Goal: Task Accomplishment & Management: Complete application form

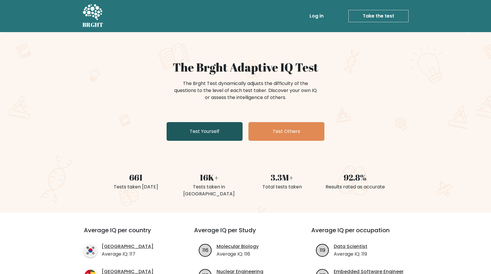
click at [214, 132] on link "Test Yourself" at bounding box center [204, 131] width 76 height 19
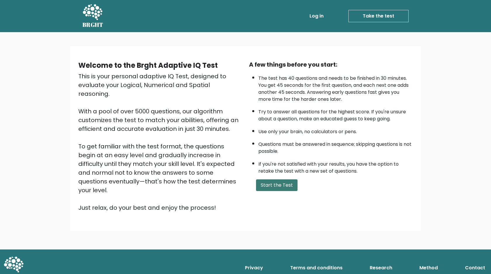
click at [281, 184] on button "Start the Test" at bounding box center [276, 185] width 41 height 12
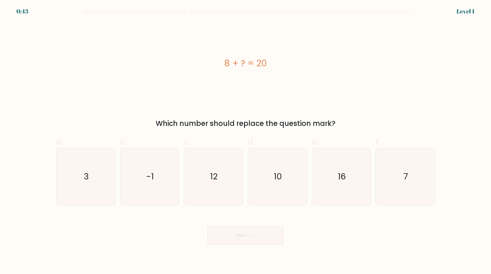
click at [281, 184] on icon "10" at bounding box center [277, 176] width 56 height 56
click at [246, 141] on input "d. 10" at bounding box center [245, 139] width 0 height 4
radio input "true"
click at [264, 240] on button "Next" at bounding box center [245, 235] width 76 height 19
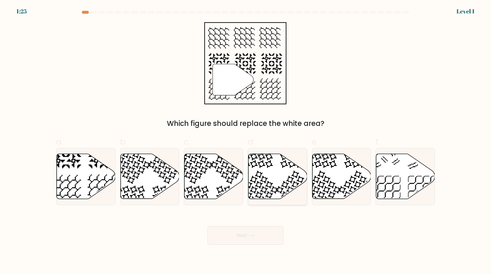
click at [279, 194] on icon at bounding box center [277, 176] width 59 height 45
click at [246, 141] on input "d." at bounding box center [245, 139] width 0 height 4
radio input "true"
click at [265, 246] on body "1:24 Level 1" at bounding box center [245, 137] width 491 height 274
click at [258, 239] on button "Next" at bounding box center [245, 235] width 76 height 19
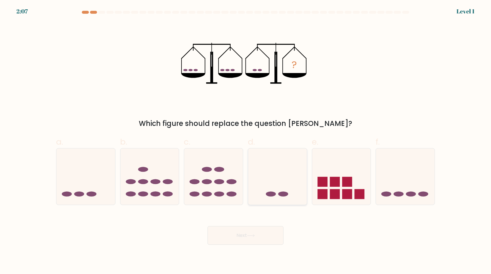
click at [277, 187] on icon at bounding box center [277, 176] width 59 height 48
click at [246, 141] on input "d." at bounding box center [245, 139] width 0 height 4
radio input "true"
click at [264, 234] on button "Next" at bounding box center [245, 235] width 76 height 19
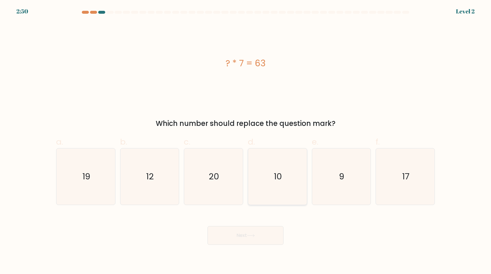
click at [278, 185] on icon "10" at bounding box center [277, 176] width 56 height 56
click at [246, 141] on input "d. 10" at bounding box center [245, 139] width 0 height 4
radio input "true"
click at [264, 239] on button "Next" at bounding box center [245, 235] width 76 height 19
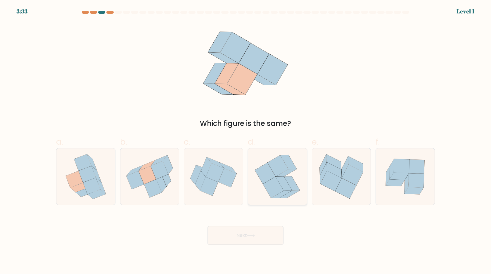
click at [282, 182] on icon at bounding box center [284, 183] width 16 height 14
click at [246, 141] on input "d." at bounding box center [245, 139] width 0 height 4
radio input "true"
click at [264, 234] on button "Next" at bounding box center [245, 235] width 76 height 19
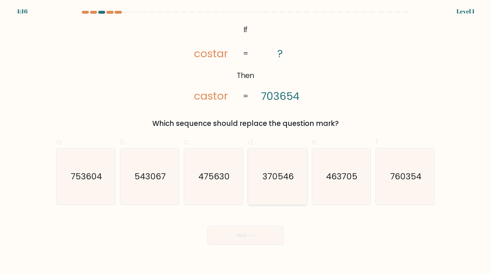
click at [281, 164] on icon "370546" at bounding box center [277, 176] width 56 height 56
click at [246, 141] on input "d. 370546" at bounding box center [245, 139] width 0 height 4
radio input "true"
click at [259, 236] on button "Next" at bounding box center [245, 235] width 76 height 19
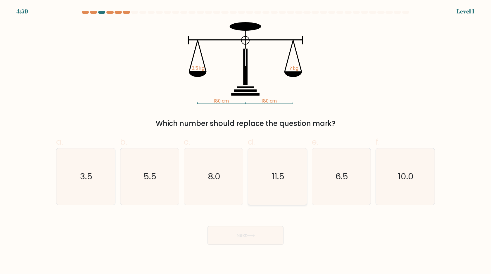
click at [271, 192] on icon "11.5" at bounding box center [277, 176] width 56 height 56
click at [246, 141] on input "d. 11.5" at bounding box center [245, 139] width 0 height 4
radio input "true"
click at [259, 242] on button "Next" at bounding box center [245, 235] width 76 height 19
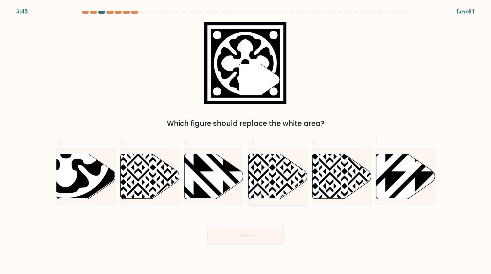
click at [269, 184] on icon at bounding box center [277, 176] width 59 height 45
click at [246, 141] on input "d." at bounding box center [245, 139] width 0 height 4
radio input "true"
click at [260, 233] on button "Next" at bounding box center [245, 235] width 76 height 19
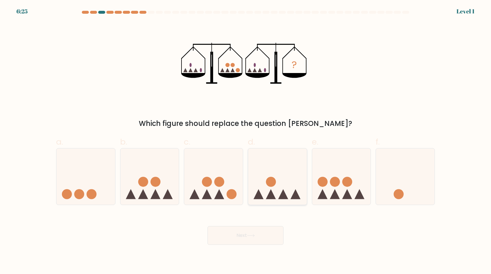
click at [270, 178] on circle at bounding box center [271, 182] width 10 height 10
click at [246, 141] on input "d." at bounding box center [245, 139] width 0 height 4
radio input "true"
click at [256, 236] on button "Next" at bounding box center [245, 235] width 76 height 19
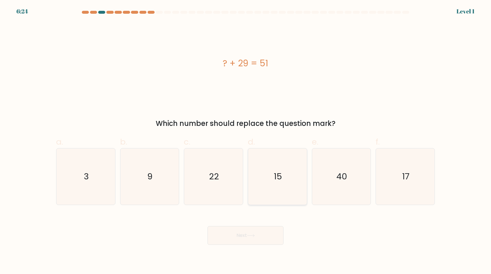
click at [271, 180] on icon "15" at bounding box center [277, 176] width 56 height 56
click at [246, 141] on input "d. 15" at bounding box center [245, 139] width 0 height 4
radio input "true"
click at [256, 239] on button "Next" at bounding box center [245, 235] width 76 height 19
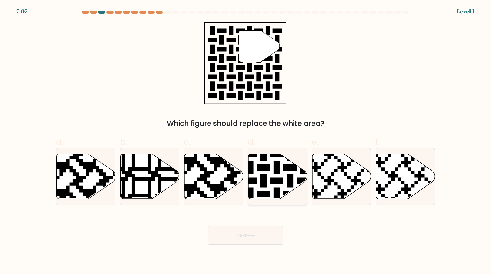
click at [275, 164] on icon at bounding box center [257, 200] width 106 height 106
click at [246, 141] on input "d." at bounding box center [245, 139] width 0 height 4
radio input "true"
click at [258, 233] on button "Next" at bounding box center [245, 235] width 76 height 19
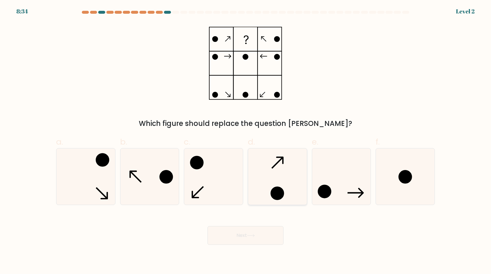
click at [271, 197] on icon at bounding box center [277, 176] width 56 height 56
click at [246, 141] on input "d." at bounding box center [245, 139] width 0 height 4
radio input "true"
click at [255, 241] on button "Next" at bounding box center [245, 235] width 76 height 19
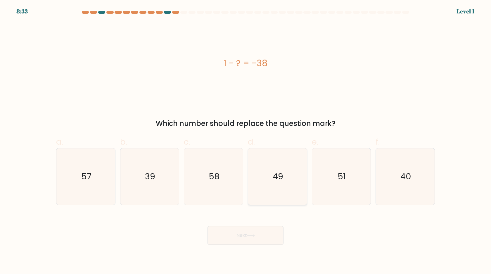
click at [272, 190] on icon "49" at bounding box center [277, 176] width 56 height 56
click at [246, 141] on input "d. 49" at bounding box center [245, 139] width 0 height 4
radio input "true"
click at [261, 232] on button "Next" at bounding box center [245, 235] width 76 height 19
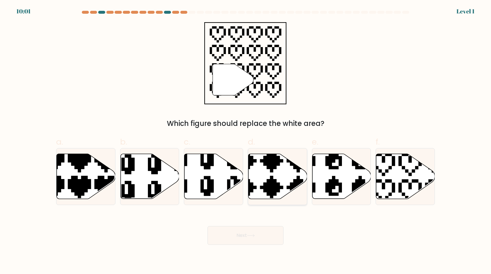
click at [276, 165] on icon at bounding box center [257, 200] width 103 height 103
click at [246, 141] on input "d." at bounding box center [245, 139] width 0 height 4
radio input "true"
click at [255, 232] on button "Next" at bounding box center [245, 235] width 76 height 19
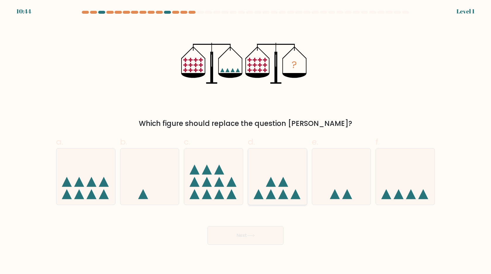
click at [271, 181] on icon at bounding box center [271, 182] width 10 height 10
click at [246, 141] on input "d." at bounding box center [245, 139] width 0 height 4
radio input "true"
click at [262, 236] on button "Next" at bounding box center [245, 235] width 76 height 19
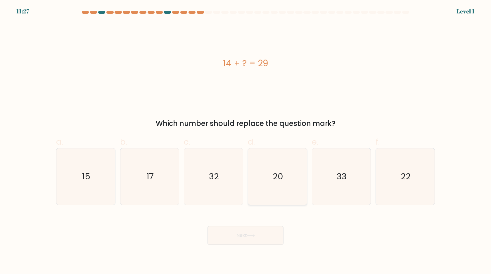
click at [275, 178] on text "20" at bounding box center [277, 177] width 11 height 12
click at [246, 141] on input "d. 20" at bounding box center [245, 139] width 0 height 4
radio input "true"
click at [260, 234] on button "Next" at bounding box center [245, 235] width 76 height 19
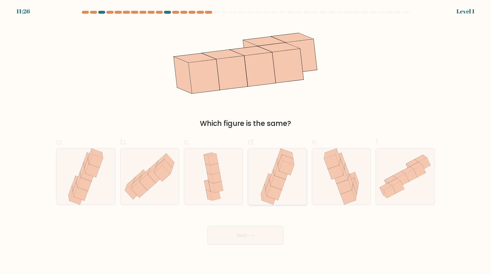
click at [271, 167] on icon at bounding box center [277, 176] width 37 height 56
click at [246, 141] on input "d." at bounding box center [245, 139] width 0 height 4
radio input "true"
click at [255, 239] on button "Next" at bounding box center [245, 235] width 76 height 19
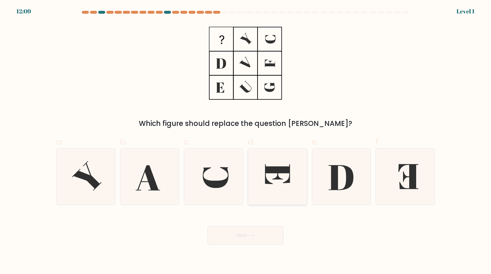
click at [270, 180] on icon at bounding box center [277, 176] width 56 height 56
click at [246, 141] on input "d." at bounding box center [245, 139] width 0 height 4
radio input "true"
click at [260, 236] on button "Next" at bounding box center [245, 235] width 76 height 19
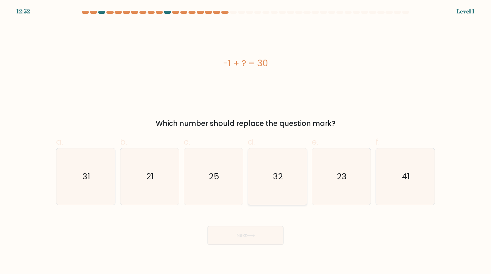
click at [275, 172] on text "32" at bounding box center [278, 177] width 10 height 12
click at [246, 141] on input "d. 32" at bounding box center [245, 139] width 0 height 4
radio input "true"
click at [270, 243] on button "Next" at bounding box center [245, 235] width 76 height 19
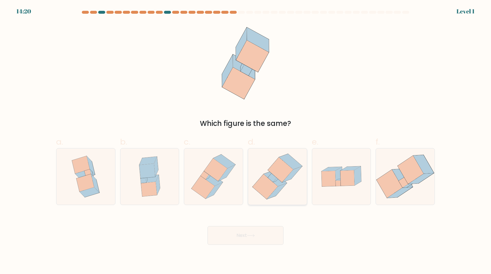
click at [286, 152] on icon at bounding box center [277, 176] width 55 height 56
click at [246, 141] on input "d." at bounding box center [245, 139] width 0 height 4
radio input "true"
click at [266, 233] on button "Next" at bounding box center [245, 235] width 76 height 19
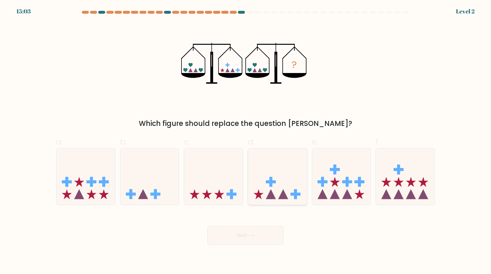
click at [282, 174] on icon at bounding box center [277, 176] width 59 height 48
click at [246, 141] on input "d." at bounding box center [245, 139] width 0 height 4
radio input "true"
click at [270, 231] on button "Next" at bounding box center [245, 235] width 76 height 19
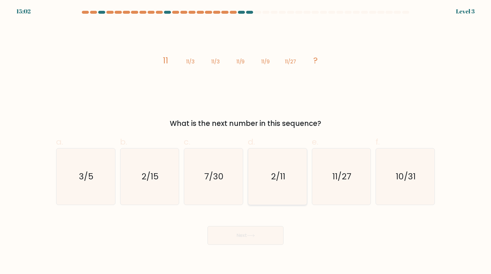
click at [286, 168] on icon "2/11" at bounding box center [277, 176] width 56 height 56
click at [246, 141] on input "d. 2/11" at bounding box center [245, 139] width 0 height 4
radio input "true"
click at [263, 235] on button "Next" at bounding box center [245, 235] width 76 height 19
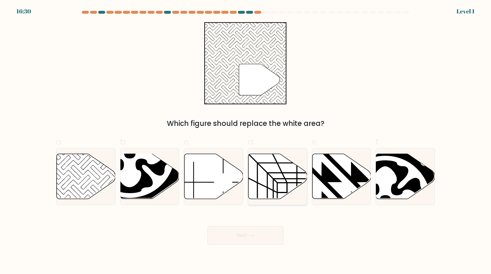
click at [278, 187] on icon at bounding box center [277, 176] width 59 height 45
click at [246, 141] on input "d." at bounding box center [245, 139] width 0 height 4
radio input "true"
click at [265, 243] on button "Next" at bounding box center [245, 235] width 76 height 19
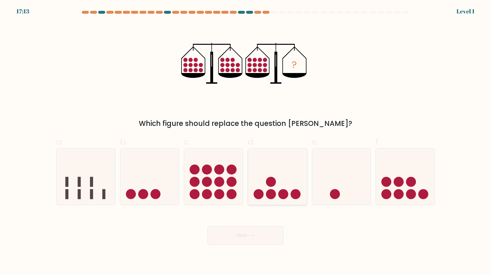
click at [284, 177] on icon at bounding box center [277, 176] width 59 height 48
click at [246, 141] on input "d." at bounding box center [245, 139] width 0 height 4
radio input "true"
click at [267, 227] on button "Next" at bounding box center [245, 235] width 76 height 19
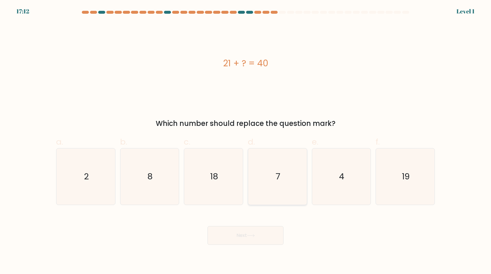
click at [274, 185] on icon "7" at bounding box center [277, 176] width 56 height 56
click at [246, 141] on input "d. 7" at bounding box center [245, 139] width 0 height 4
radio input "true"
click at [265, 243] on button "Next" at bounding box center [245, 235] width 76 height 19
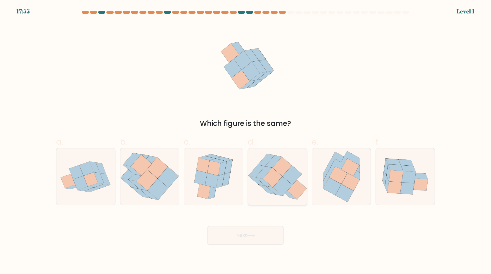
click at [284, 164] on icon at bounding box center [281, 166] width 19 height 19
click at [246, 141] on input "d." at bounding box center [245, 139] width 0 height 4
radio input "true"
click at [269, 232] on button "Next" at bounding box center [245, 235] width 76 height 19
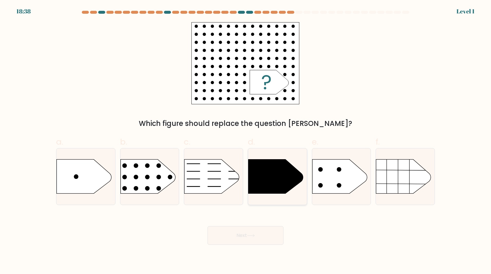
click at [279, 177] on icon at bounding box center [275, 176] width 55 height 34
click at [246, 141] on input "d." at bounding box center [245, 139] width 0 height 4
radio input "true"
click at [262, 235] on button "Next" at bounding box center [245, 235] width 76 height 19
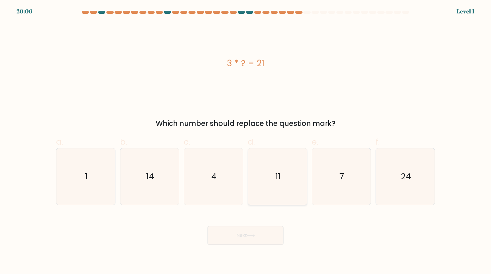
click at [272, 185] on icon "11" at bounding box center [277, 176] width 56 height 56
click at [246, 141] on input "d. 11" at bounding box center [245, 139] width 0 height 4
radio input "true"
click at [258, 235] on button "Next" at bounding box center [245, 235] width 76 height 19
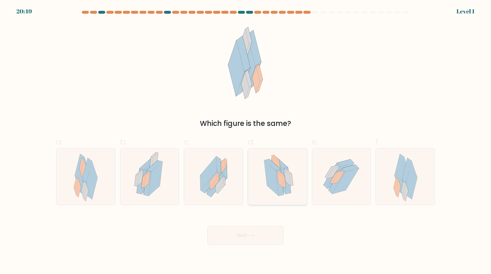
click at [269, 185] on icon at bounding box center [271, 177] width 14 height 35
click at [246, 141] on input "d." at bounding box center [245, 139] width 0 height 4
radio input "true"
click at [260, 232] on button "Next" at bounding box center [245, 235] width 76 height 19
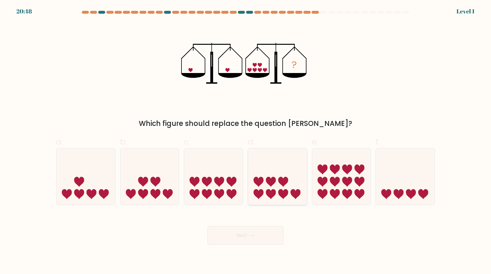
click at [269, 186] on icon at bounding box center [277, 176] width 59 height 48
click at [246, 141] on input "d." at bounding box center [245, 139] width 0 height 4
radio input "true"
click at [260, 239] on button "Next" at bounding box center [245, 235] width 76 height 19
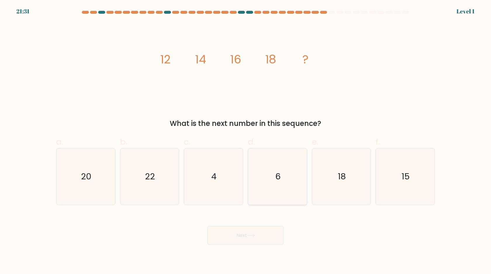
click at [274, 177] on icon "6" at bounding box center [277, 176] width 56 height 56
click at [246, 141] on input "d. 6" at bounding box center [245, 139] width 0 height 4
radio input "true"
click at [257, 232] on button "Next" at bounding box center [245, 235] width 76 height 19
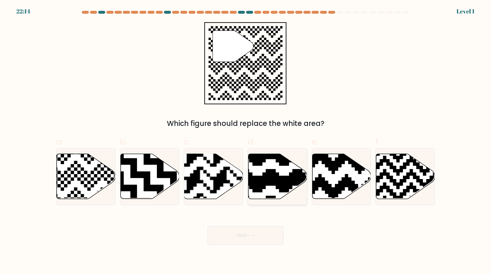
click at [269, 190] on icon at bounding box center [277, 176] width 59 height 45
click at [246, 141] on input "d." at bounding box center [245, 139] width 0 height 4
radio input "true"
click at [255, 234] on icon at bounding box center [251, 235] width 8 height 3
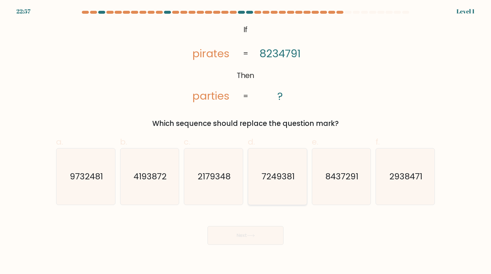
click at [273, 173] on text "7249381" at bounding box center [277, 177] width 33 height 12
click at [246, 141] on input "d. 7249381" at bounding box center [245, 139] width 0 height 4
radio input "true"
click at [250, 236] on icon at bounding box center [251, 235] width 8 height 3
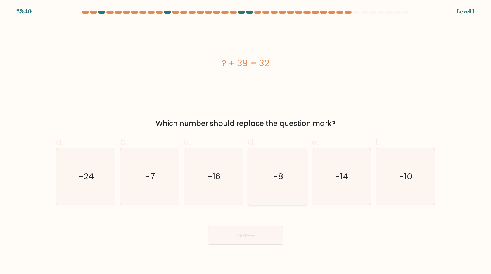
click at [270, 177] on icon "-8" at bounding box center [277, 176] width 56 height 56
click at [246, 141] on input "d. -8" at bounding box center [245, 139] width 0 height 4
radio input "true"
click at [248, 237] on button "Next" at bounding box center [245, 235] width 76 height 19
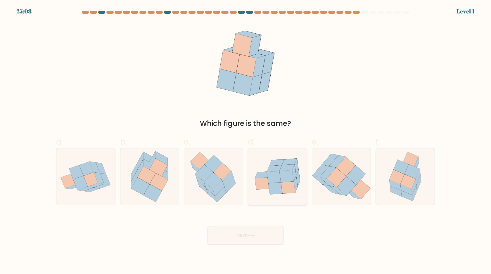
click at [273, 193] on icon at bounding box center [275, 188] width 14 height 12
click at [246, 141] on input "d." at bounding box center [245, 139] width 0 height 4
radio input "true"
click at [259, 239] on button "Next" at bounding box center [245, 235] width 76 height 19
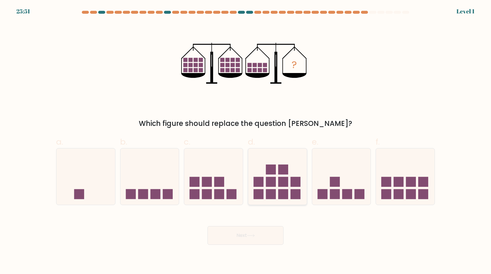
click at [294, 167] on icon at bounding box center [277, 176] width 59 height 48
click at [246, 141] on input "d." at bounding box center [245, 139] width 0 height 4
radio input "true"
click at [272, 236] on button "Next" at bounding box center [245, 235] width 76 height 19
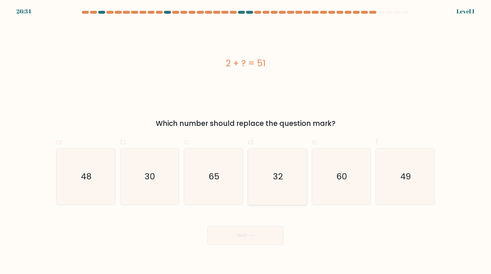
click at [276, 172] on text "32" at bounding box center [278, 177] width 10 height 12
click at [246, 141] on input "d. 32" at bounding box center [245, 139] width 0 height 4
radio input "true"
click at [257, 241] on button "Next" at bounding box center [245, 235] width 76 height 19
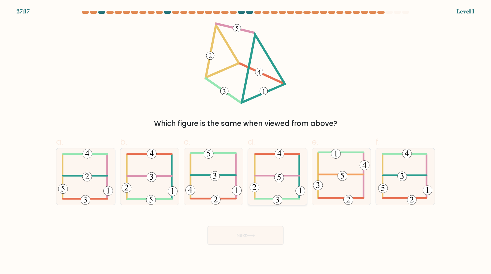
click at [269, 182] on icon at bounding box center [276, 176] width 55 height 56
click at [246, 141] on input "d." at bounding box center [245, 139] width 0 height 4
radio input "true"
click at [252, 241] on button "Next" at bounding box center [245, 235] width 76 height 19
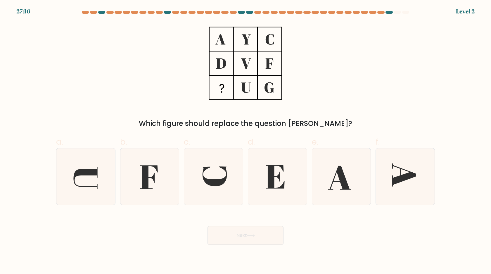
click at [269, 147] on label "d." at bounding box center [277, 170] width 59 height 69
click at [246, 141] on input "d." at bounding box center [245, 139] width 0 height 4
radio input "true"
click at [248, 234] on button "Next" at bounding box center [245, 235] width 76 height 19
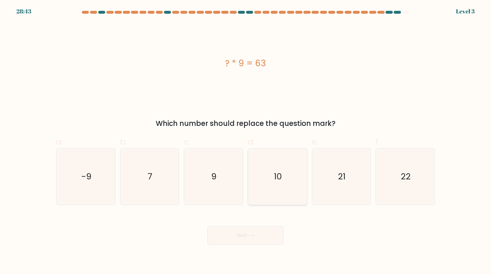
click at [278, 180] on text "10" at bounding box center [278, 177] width 8 height 12
click at [246, 141] on input "d. 10" at bounding box center [245, 139] width 0 height 4
radio input "true"
click at [254, 234] on icon at bounding box center [251, 235] width 8 height 3
